Goal: Task Accomplishment & Management: Manage account settings

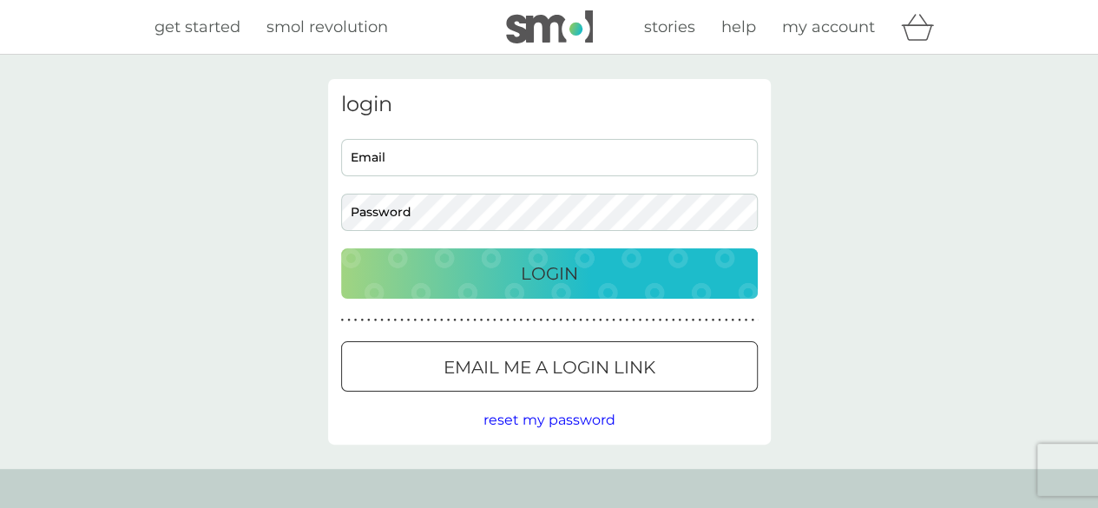
type input "[EMAIL_ADDRESS][DOMAIN_NAME]"
click at [0, 0] on button "Preferences" at bounding box center [0, 0] width 0 height 0
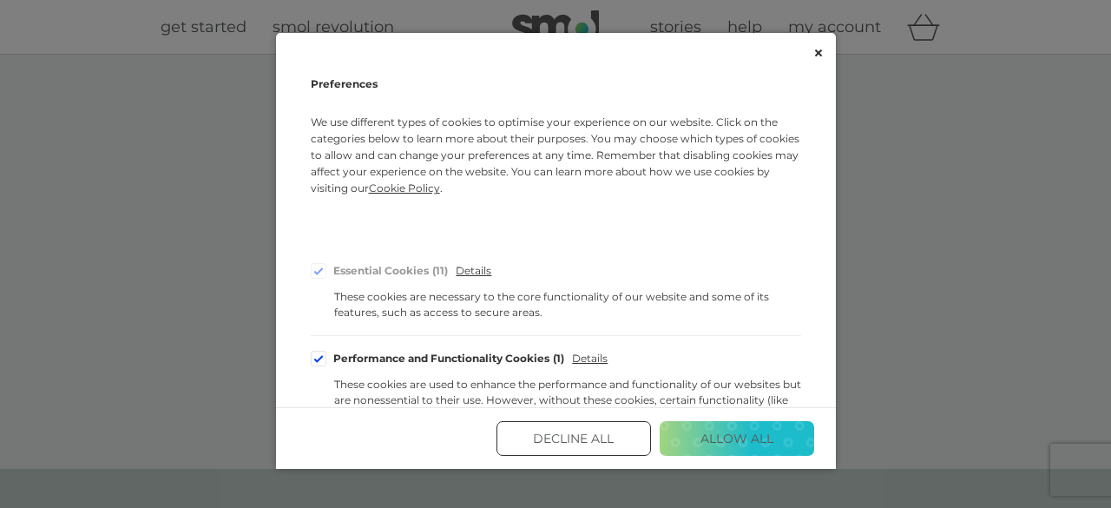
click at [587, 449] on button "Decline All" at bounding box center [574, 438] width 155 height 35
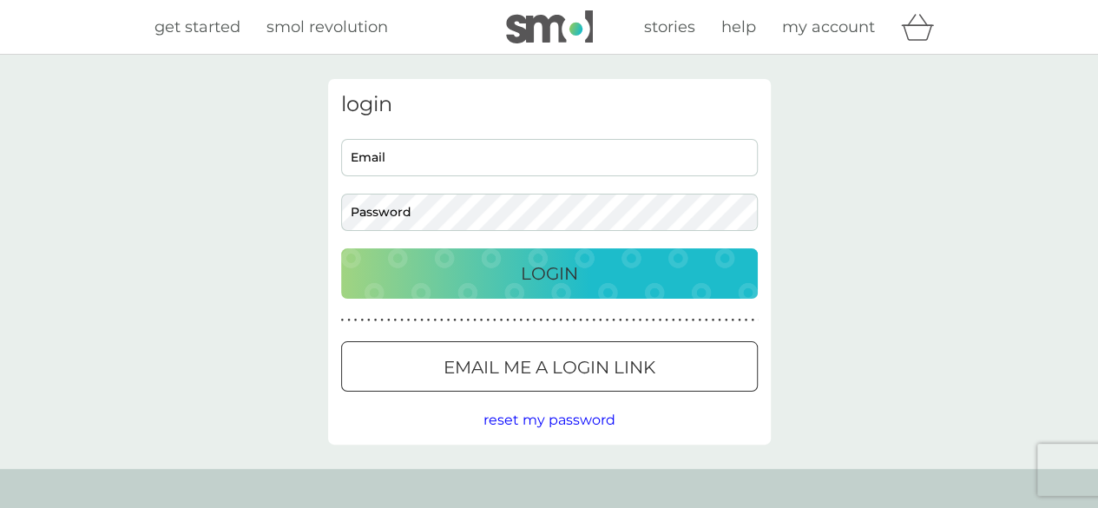
type input "[EMAIL_ADDRESS][DOMAIN_NAME]"
click at [575, 277] on p "Login" at bounding box center [549, 274] width 57 height 28
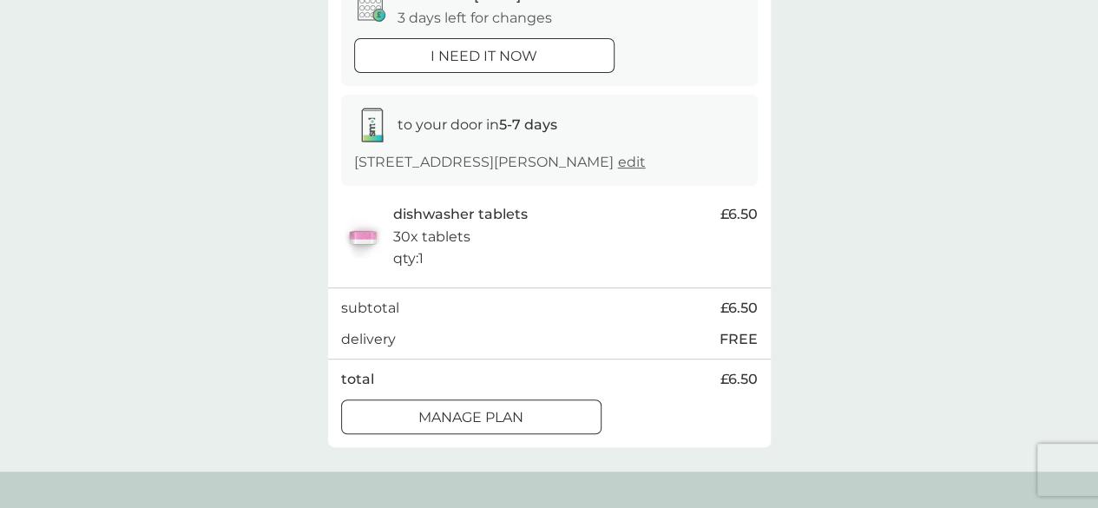
scroll to position [347, 0]
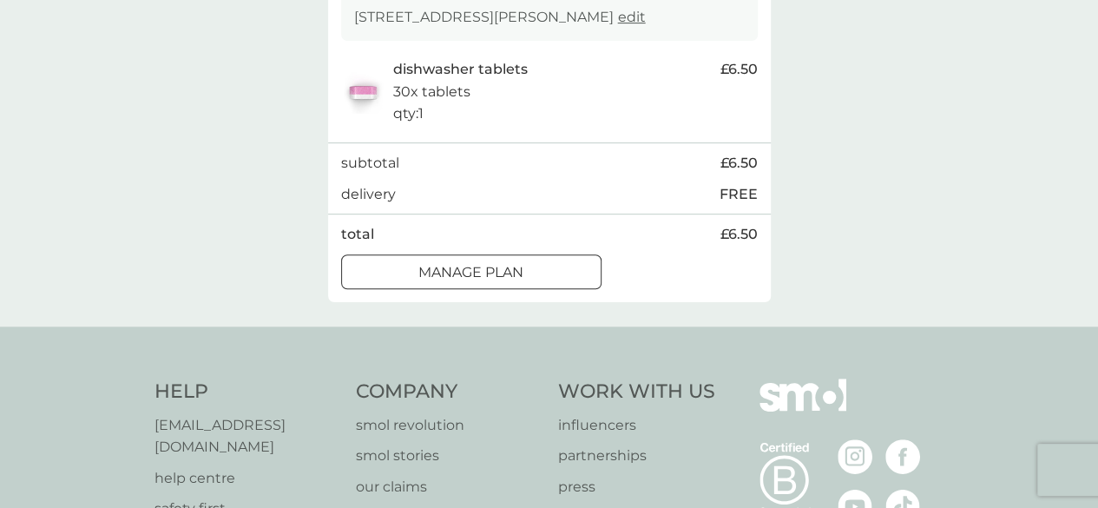
click at [520, 268] on p "Manage plan" at bounding box center [471, 272] width 105 height 23
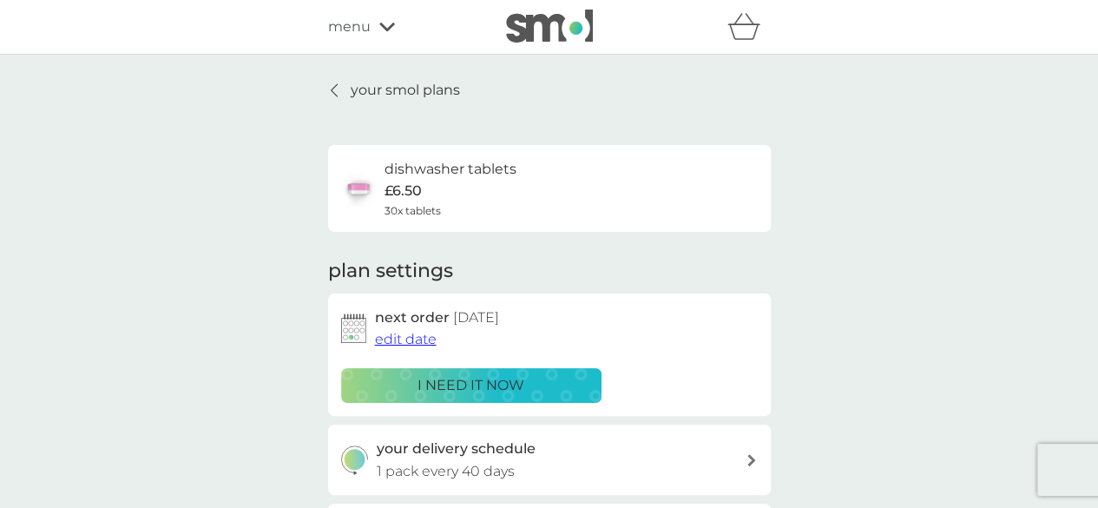
click at [406, 346] on span "edit date" at bounding box center [406, 339] width 62 height 16
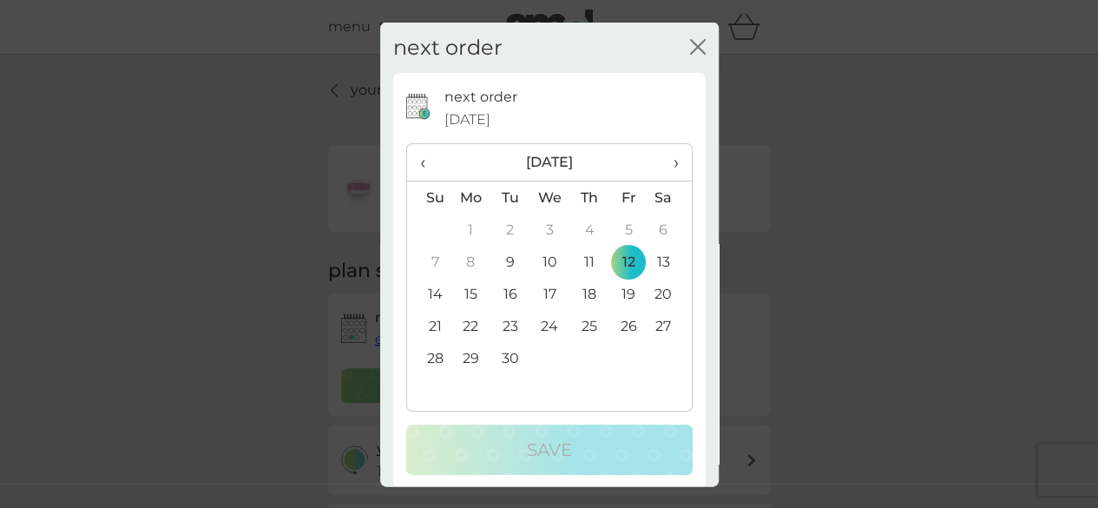
click at [619, 325] on td "26" at bounding box center [629, 326] width 39 height 32
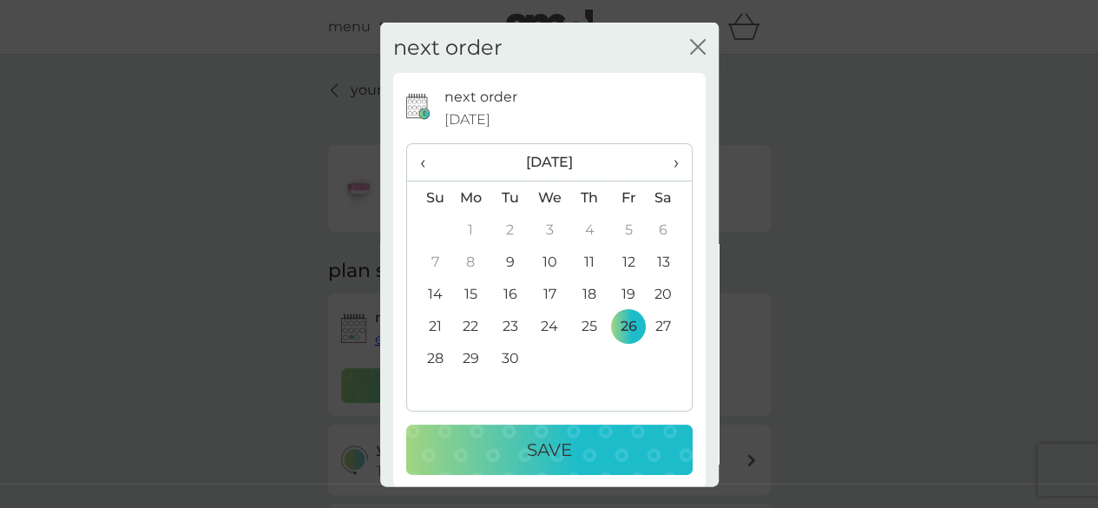
click at [615, 296] on td "19" at bounding box center [629, 294] width 39 height 32
click at [549, 441] on p "Save" at bounding box center [549, 450] width 45 height 28
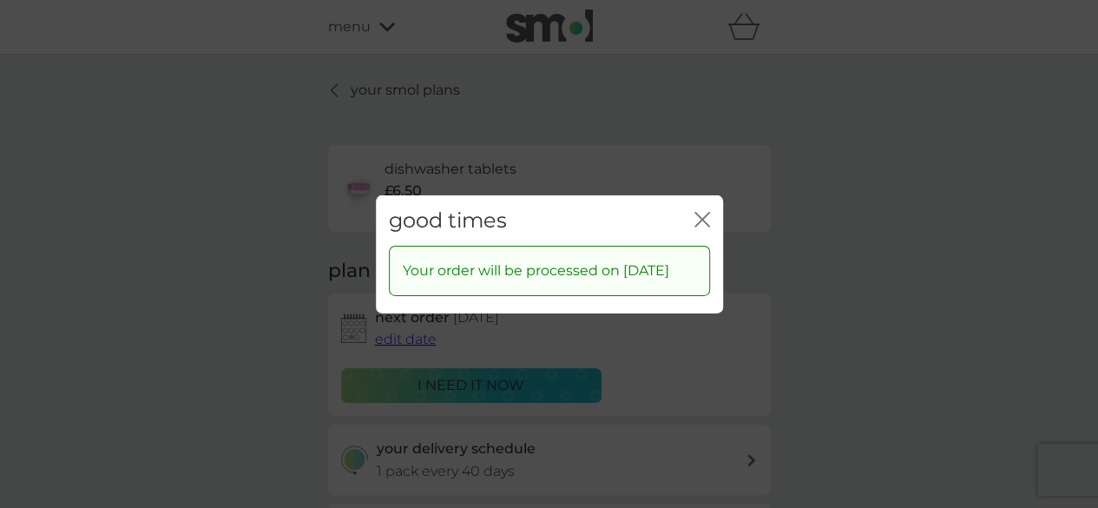
click at [707, 211] on icon "close" at bounding box center [703, 219] width 16 height 16
